Goal: Navigation & Orientation: Find specific page/section

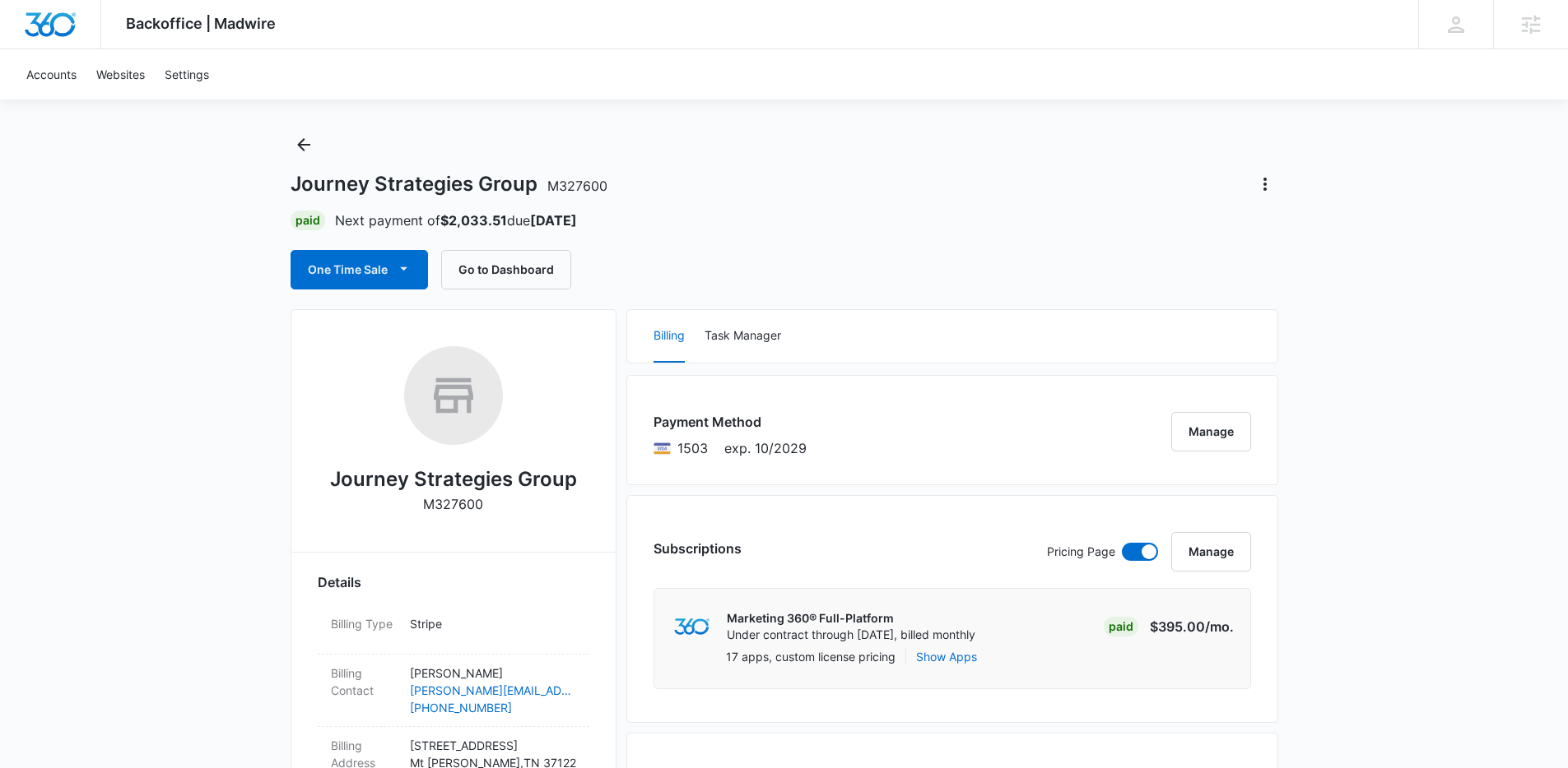
scroll to position [108, 0]
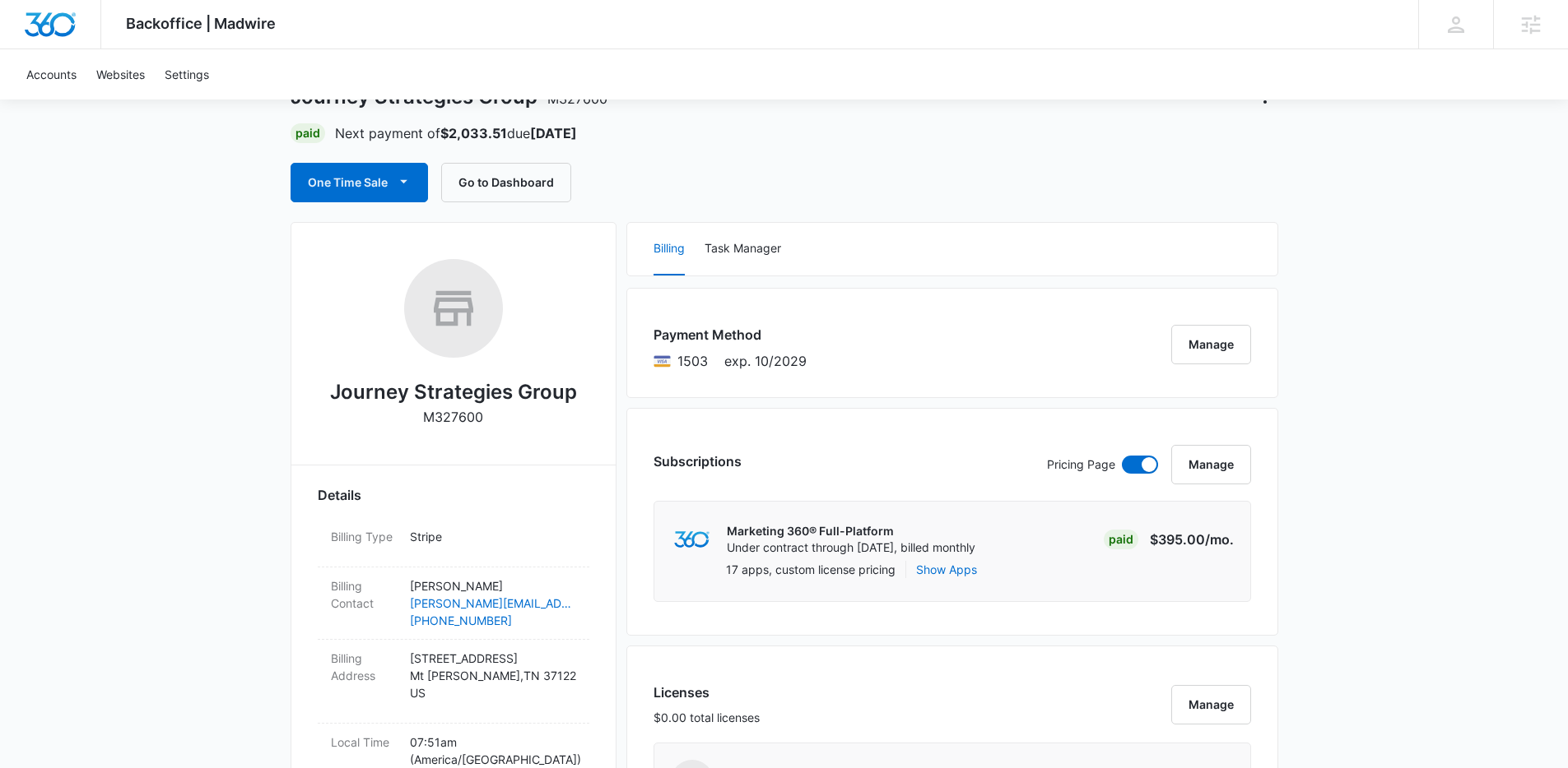
click at [1238, 347] on button "Manage" at bounding box center [1211, 344] width 80 height 40
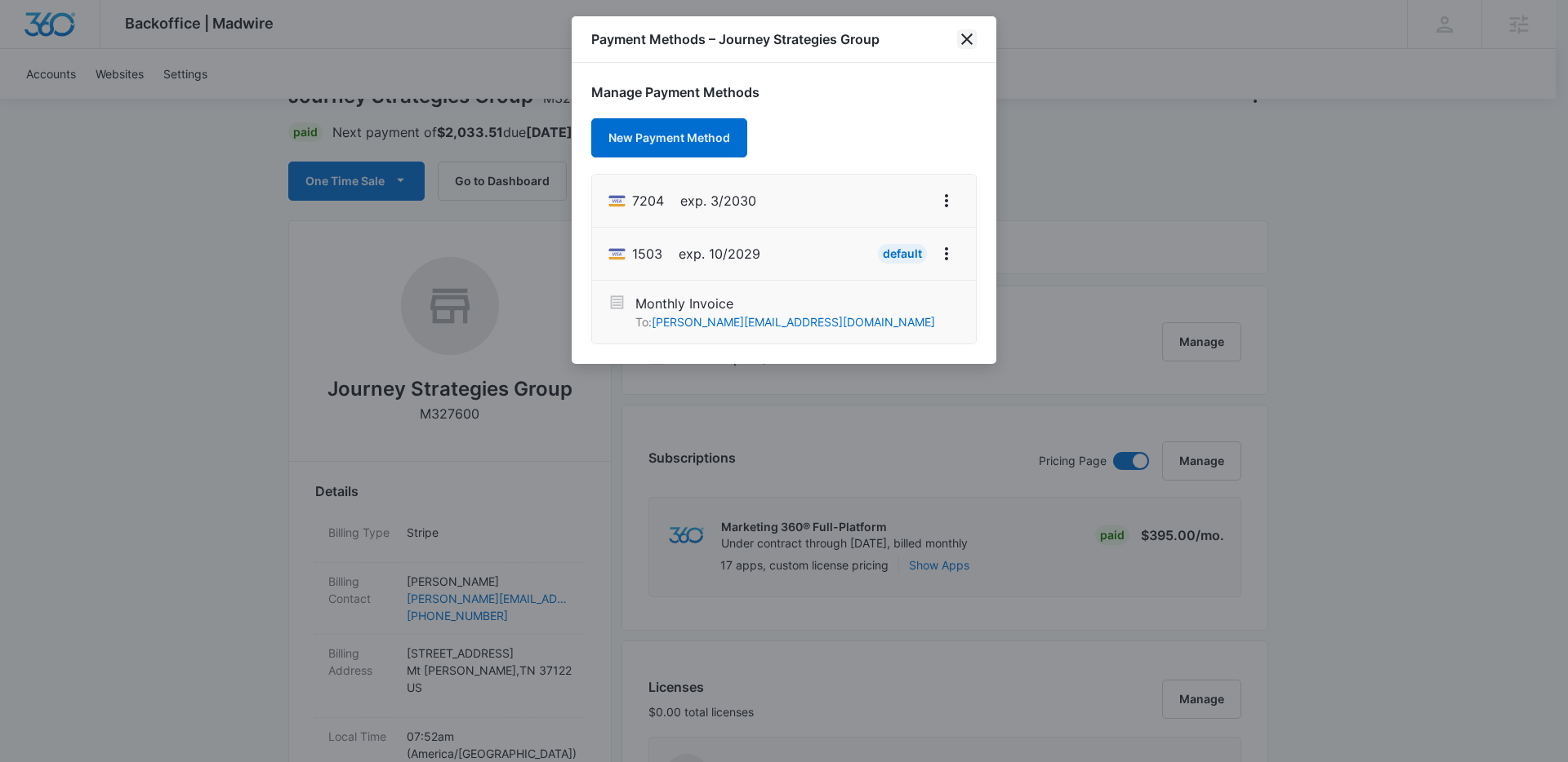
click at [969, 38] on icon "close" at bounding box center [966, 39] width 19 height 19
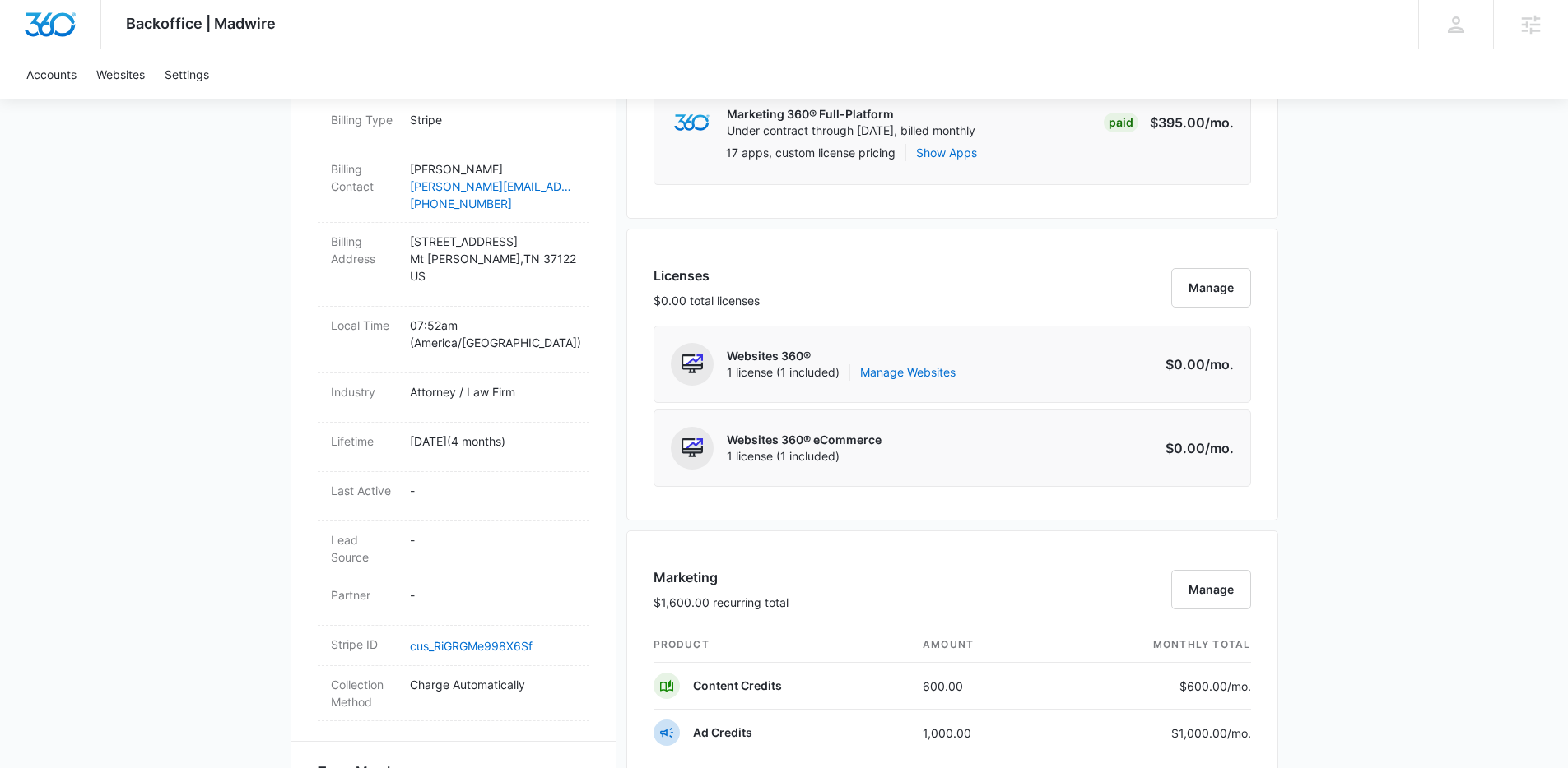
scroll to position [0, 0]
